Goal: Find specific page/section: Find specific page/section

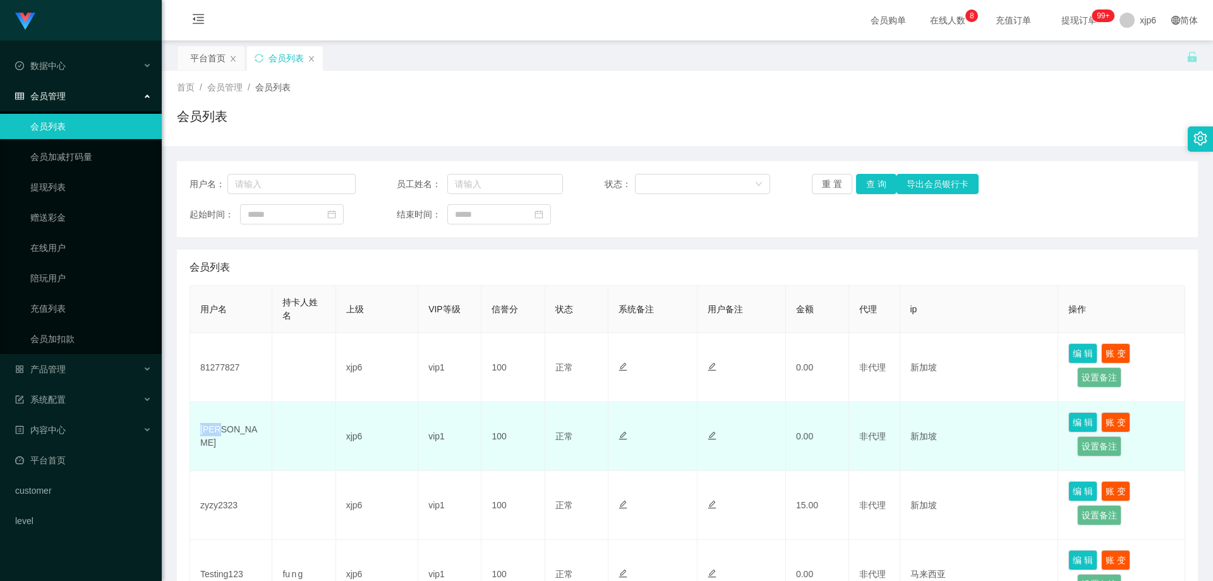
drag, startPoint x: 254, startPoint y: 433, endPoint x: 200, endPoint y: 437, distance: 53.8
click at [200, 437] on td "[PERSON_NAME]" at bounding box center [231, 436] width 82 height 69
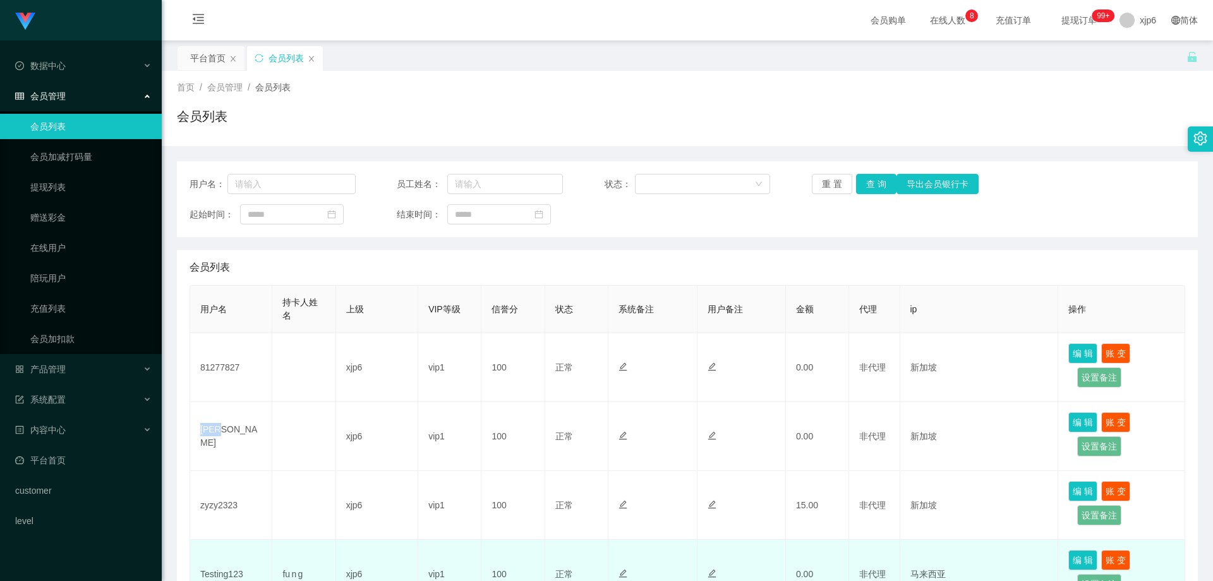
copy td "[PERSON_NAME]"
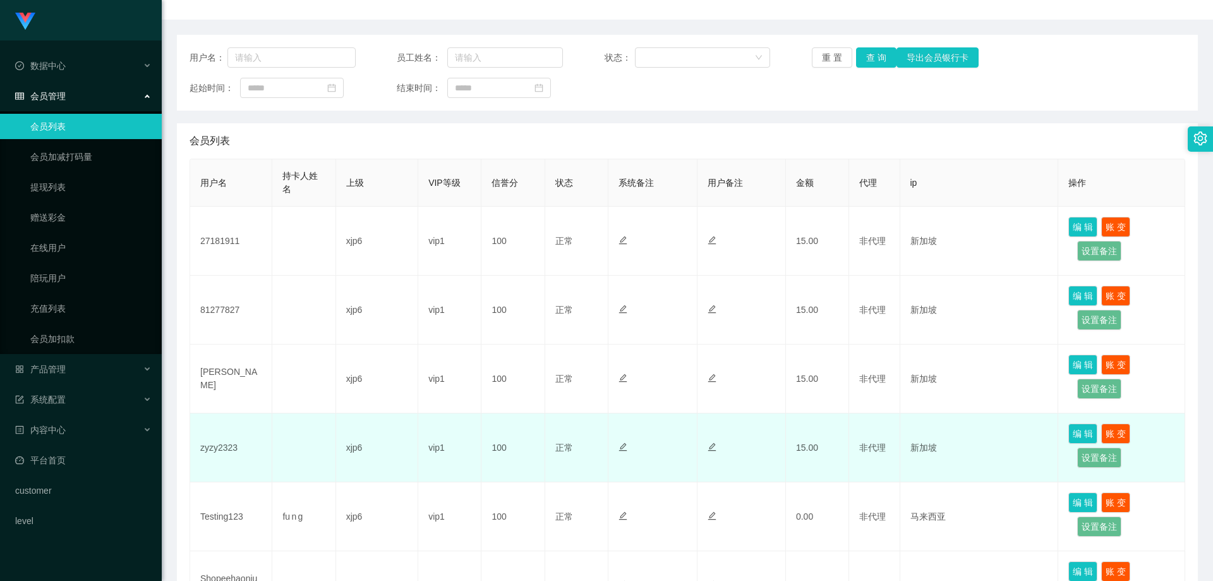
scroll to position [190, 0]
